Goal: Book appointment/travel/reservation

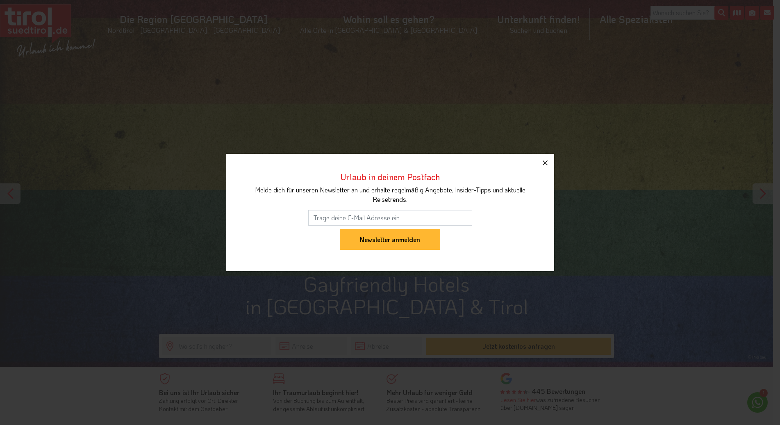
click at [543, 161] on icon "button" at bounding box center [545, 162] width 5 height 5
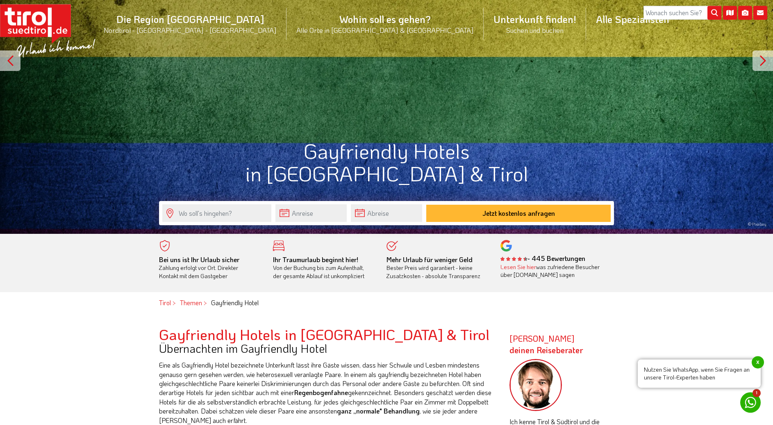
scroll to position [136, 0]
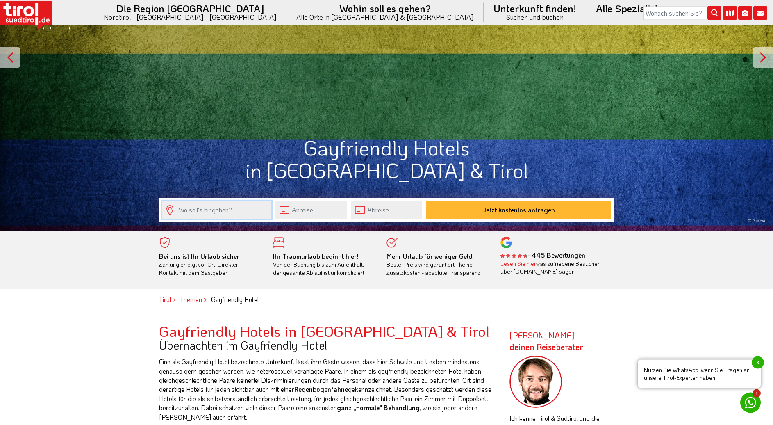
click at [192, 214] on input "text" at bounding box center [216, 210] width 109 height 18
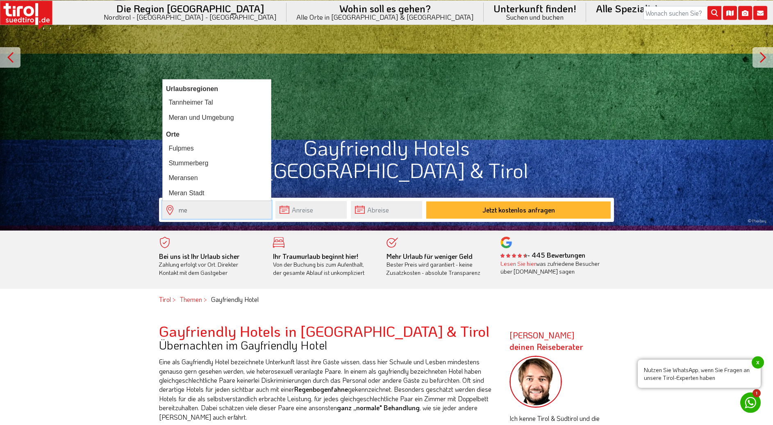
type input "m"
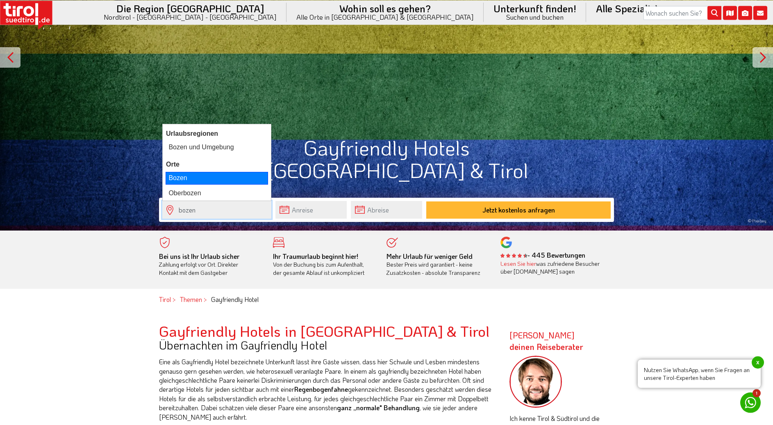
click at [183, 176] on div "Bozen" at bounding box center [217, 178] width 103 height 12
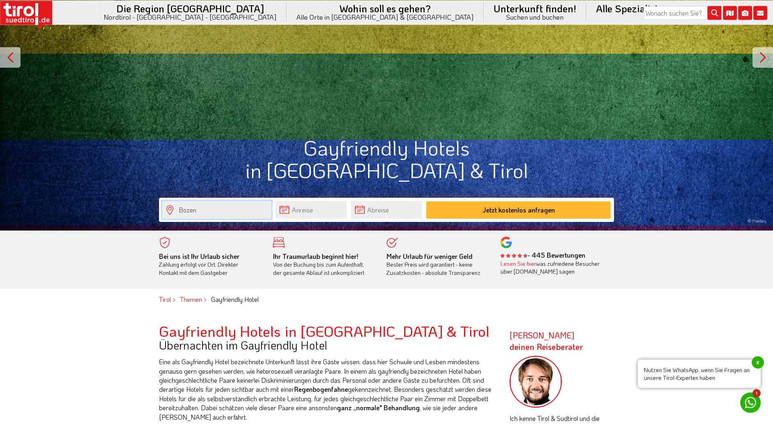
type input "Bozen"
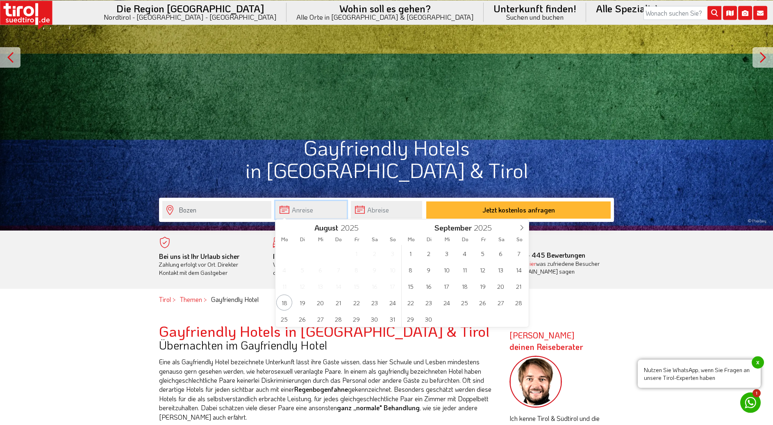
click at [317, 214] on input "text" at bounding box center [311, 210] width 71 height 18
click at [522, 228] on icon at bounding box center [522, 228] width 6 height 6
click at [374, 287] on span "18" at bounding box center [375, 286] width 16 height 16
click at [374, 305] on span "25" at bounding box center [375, 302] width 16 height 16
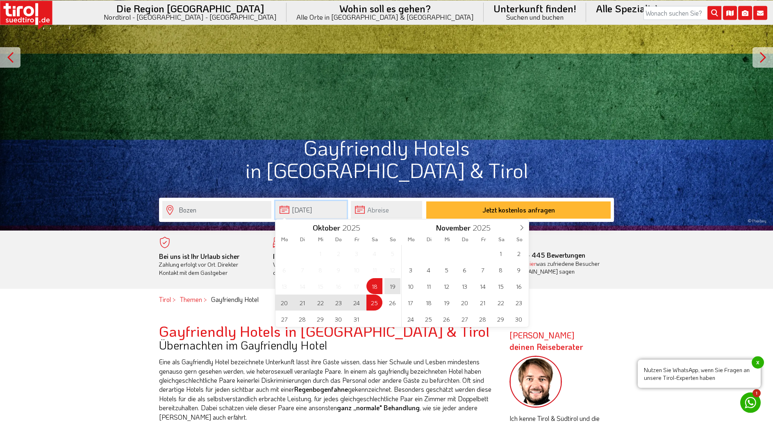
type input "[DATE]"
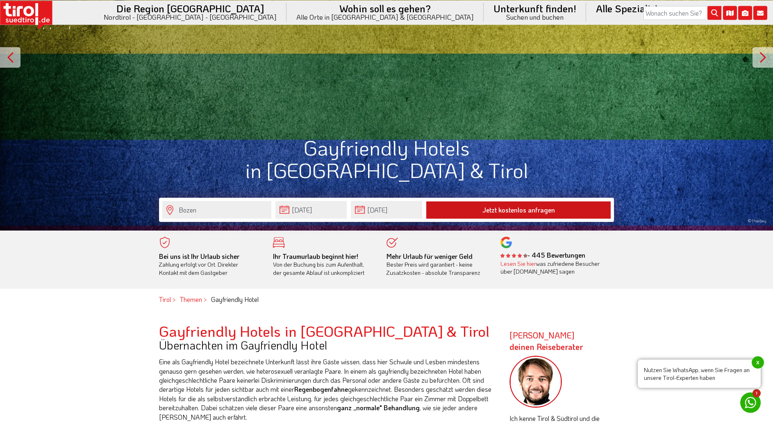
click at [506, 211] on button "Jetzt kostenlos anfragen" at bounding box center [518, 209] width 185 height 17
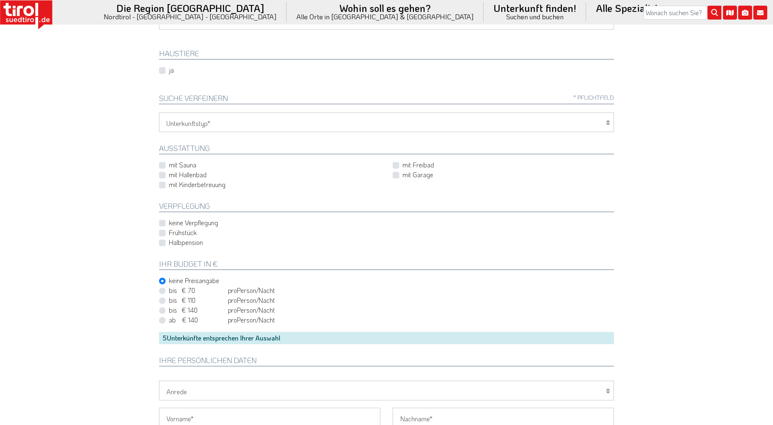
scroll to position [209, 0]
click at [159, 112] on select "Hotel 1-3 Sterne Hotel 4-5 Sterne Ferienwohnung Chalet/Ferienhaus Bauernhöfe" at bounding box center [386, 122] width 455 height 20
click at [675, 210] on body "Die Region [GEOGRAPHIC_DATA] [GEOGRAPHIC_DATA] - [GEOGRAPHIC_DATA] - [GEOGRAPHI…" at bounding box center [386, 3] width 773 height 425
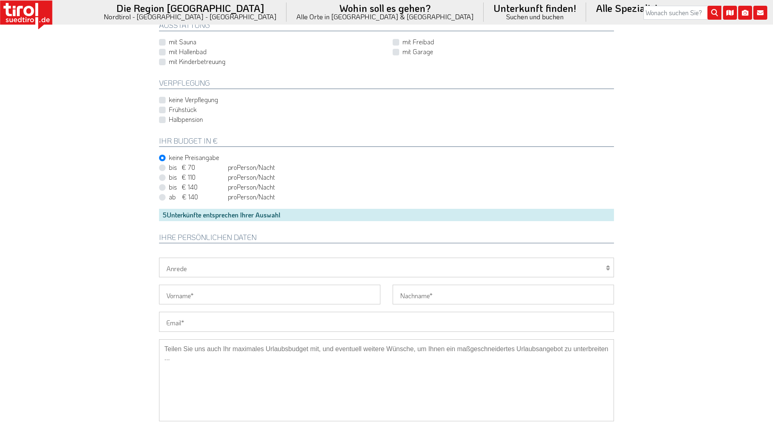
scroll to position [534, 0]
